Goal: Task Accomplishment & Management: Use online tool/utility

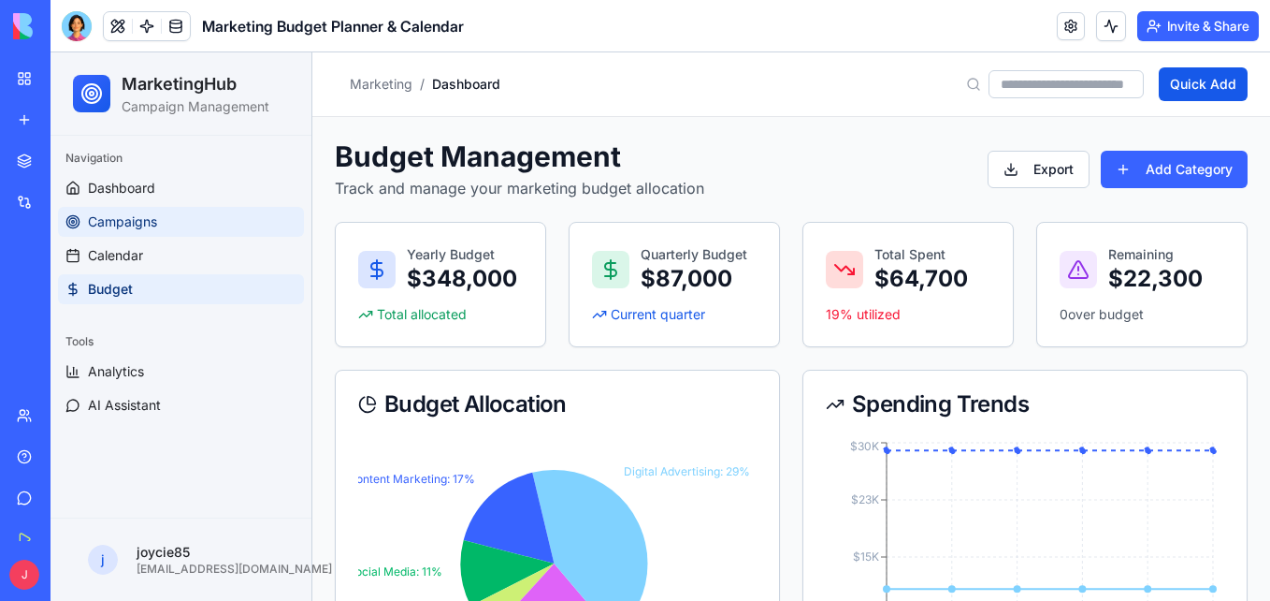
click at [210, 216] on link "Campaigns" at bounding box center [181, 222] width 246 height 30
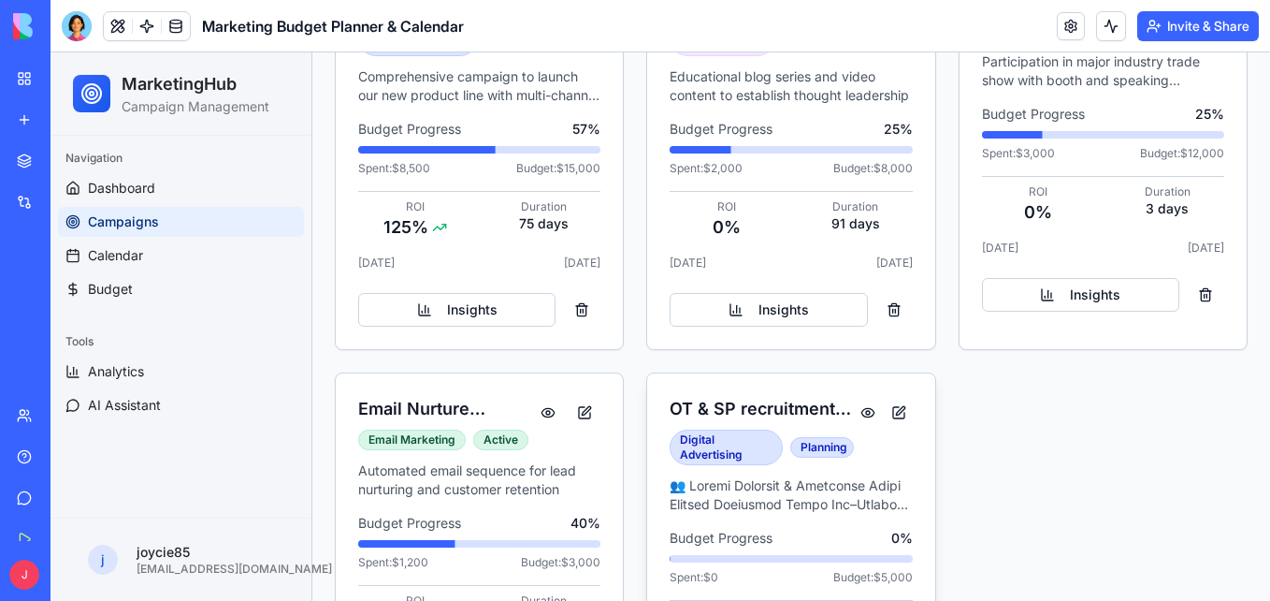
scroll to position [545, 0]
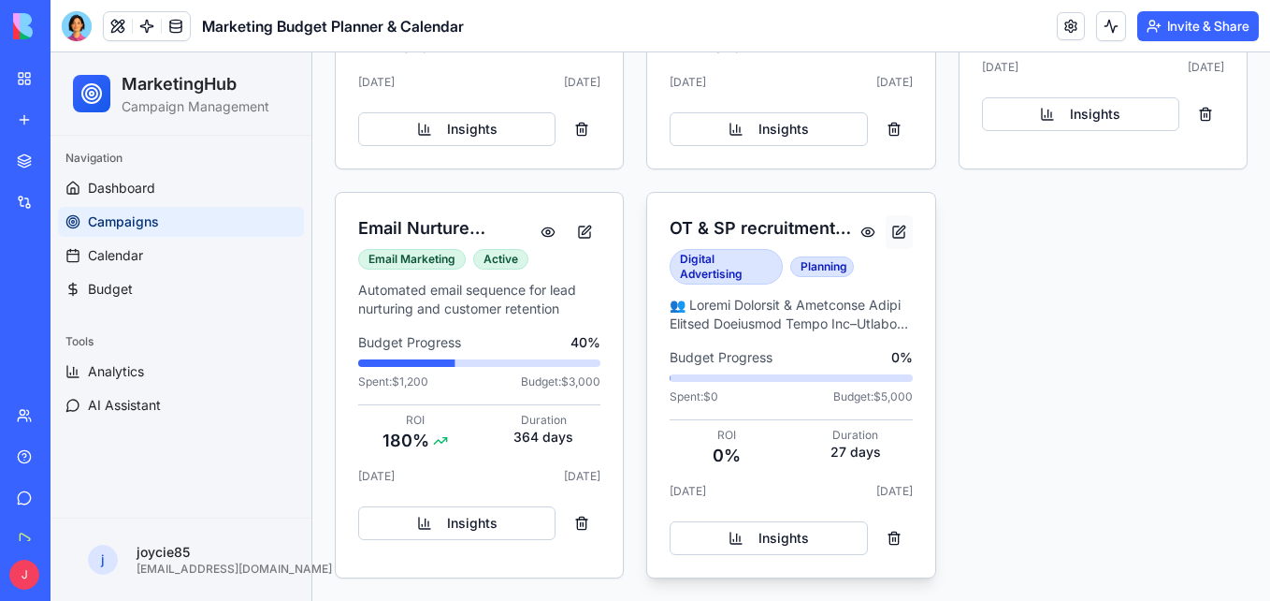
click at [889, 228] on button at bounding box center [899, 232] width 27 height 34
click at [69, 74] on div "My Workspace" at bounding box center [57, 78] width 24 height 19
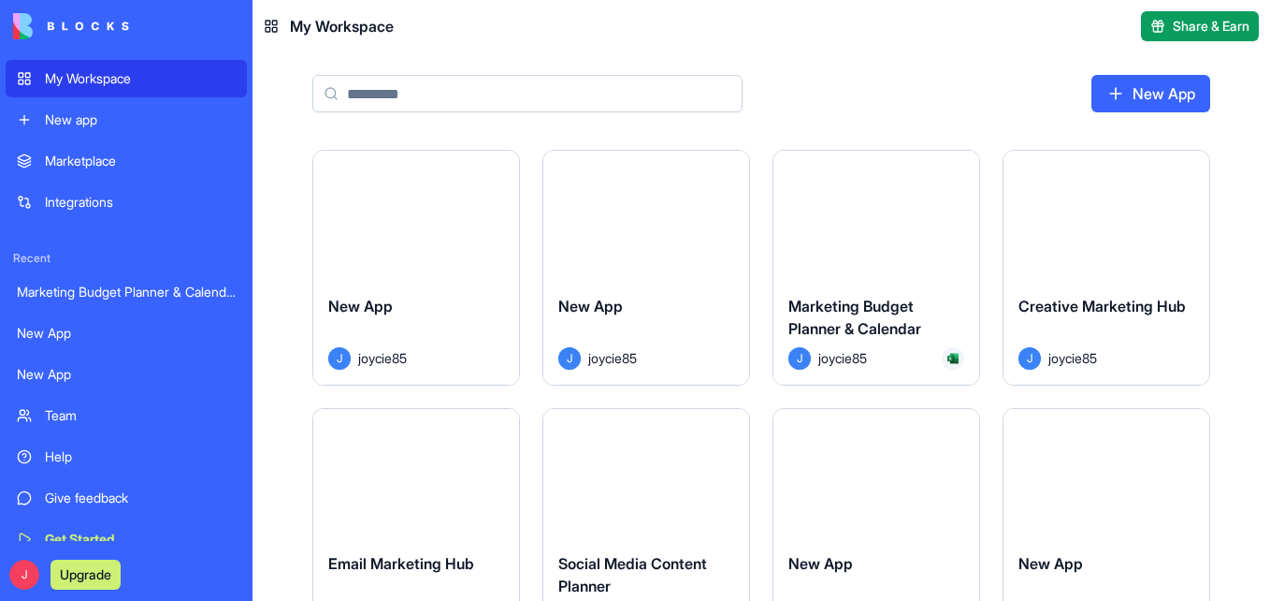
click at [1137, 227] on button "Launch" at bounding box center [1106, 214] width 140 height 37
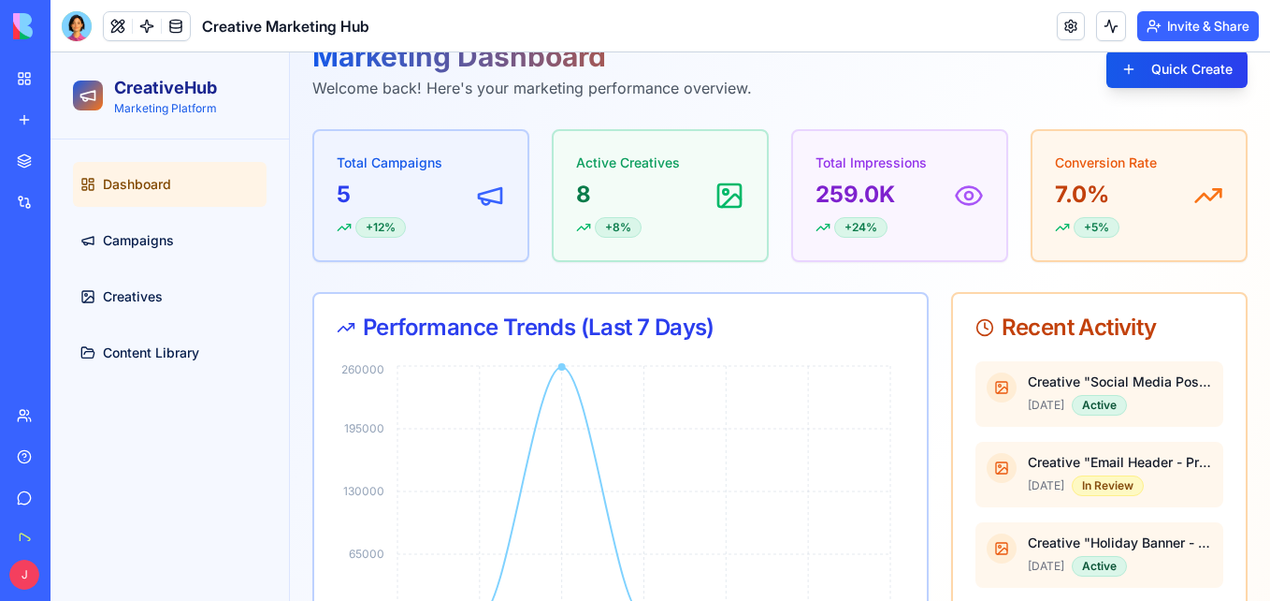
scroll to position [281, 0]
